Goal: Find specific page/section: Find specific page/section

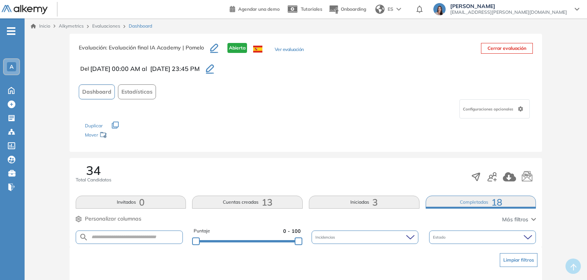
click at [17, 68] on div "A" at bounding box center [11, 66] width 15 height 15
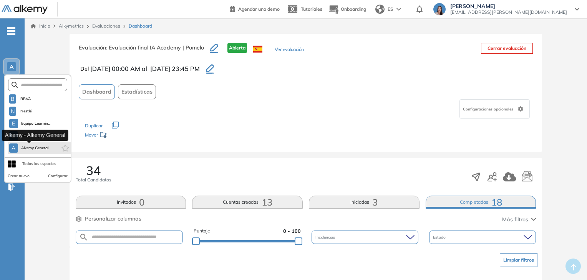
click at [41, 145] on span "Alkemy General" at bounding box center [35, 148] width 28 height 6
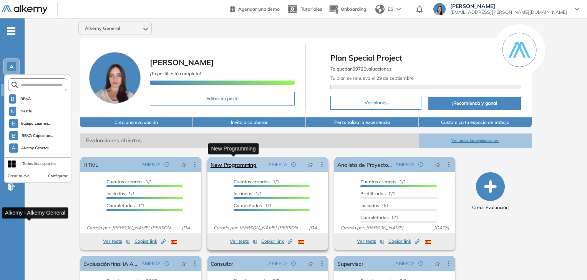
scroll to position [78, 0]
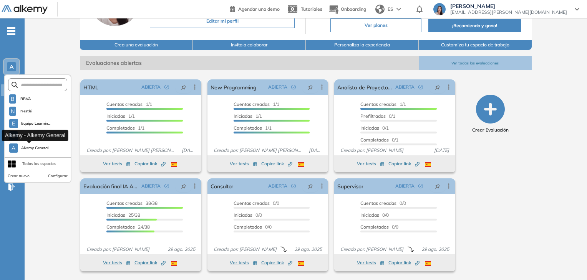
click at [477, 63] on button "Ver todas las evaluaciones" at bounding box center [474, 63] width 113 height 14
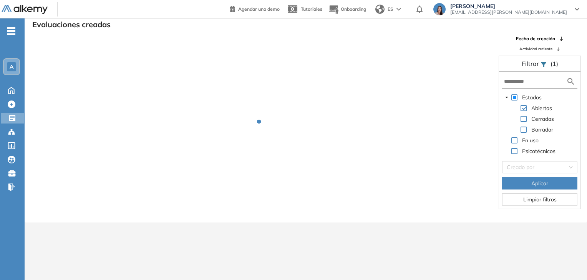
scroll to position [18, 0]
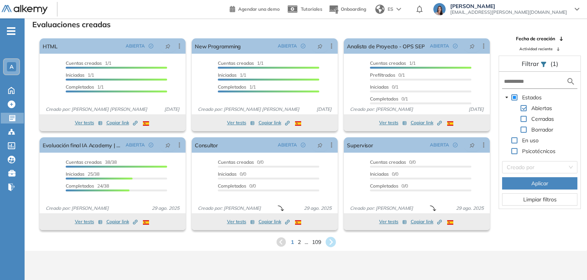
click at [329, 238] on icon at bounding box center [330, 242] width 10 height 10
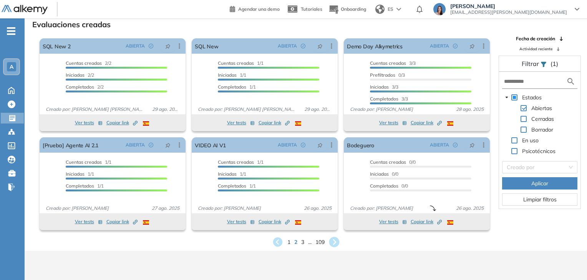
click at [338, 238] on icon at bounding box center [333, 242] width 13 height 13
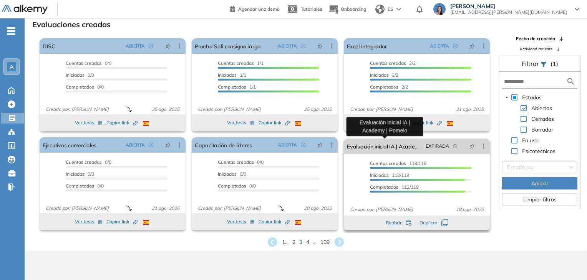
click at [385, 143] on link "Evaluación inicial IA | Academy | Pomelo" at bounding box center [385, 146] width 76 height 15
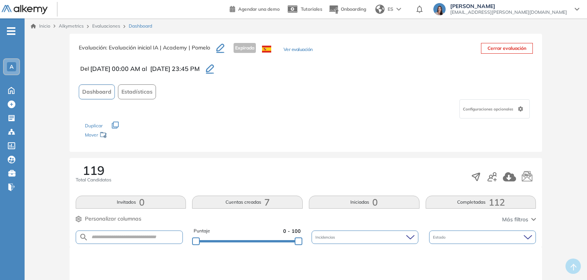
click at [442, 202] on button "Completadas 112" at bounding box center [480, 202] width 111 height 13
click at [13, 64] on span "A" at bounding box center [12, 67] width 4 height 6
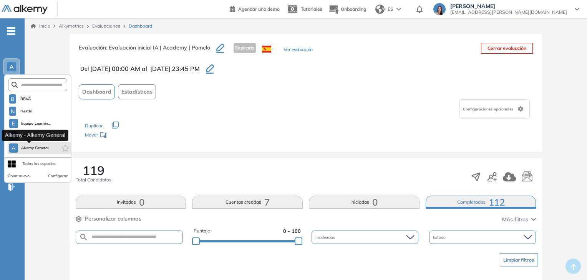
click at [30, 149] on span "Alkemy General" at bounding box center [35, 148] width 28 height 6
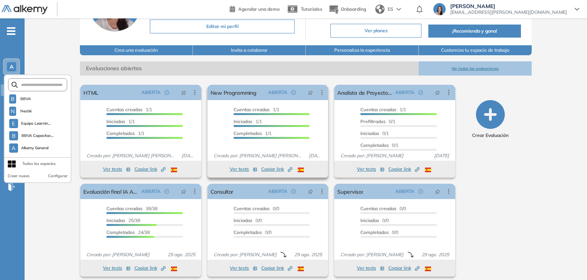
scroll to position [78, 0]
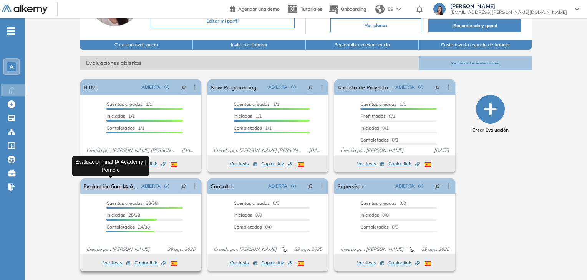
click at [96, 187] on link "Evaluación final IA Academy | Pomelo" at bounding box center [110, 185] width 55 height 15
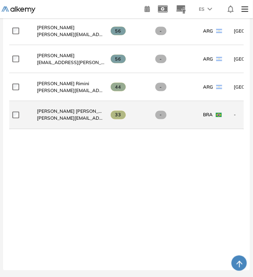
scroll to position [861, 0]
